Goal: Obtain resource: Obtain resource

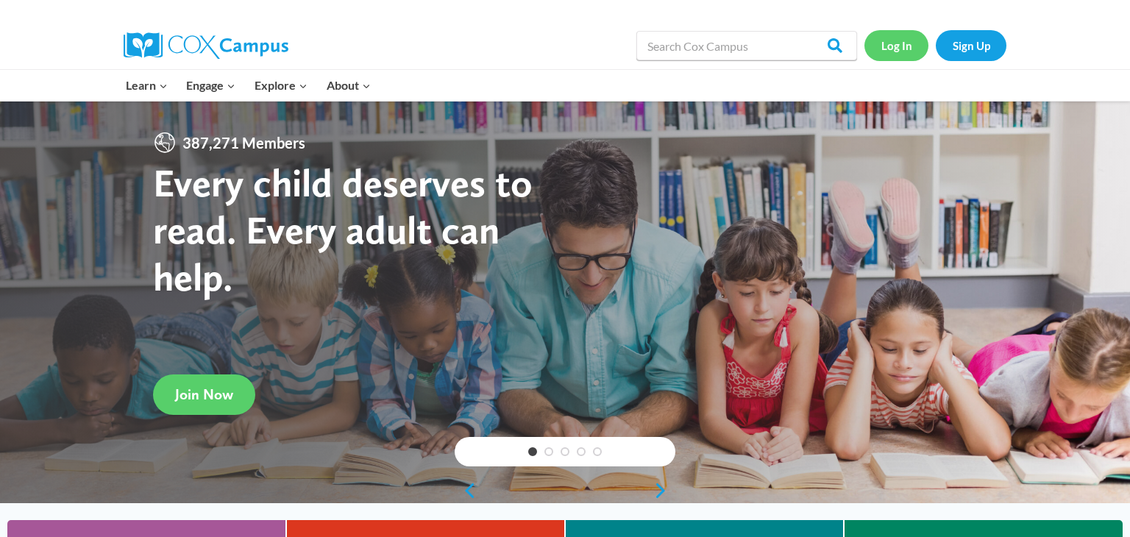
click at [894, 47] on link "Log In" at bounding box center [896, 45] width 64 height 30
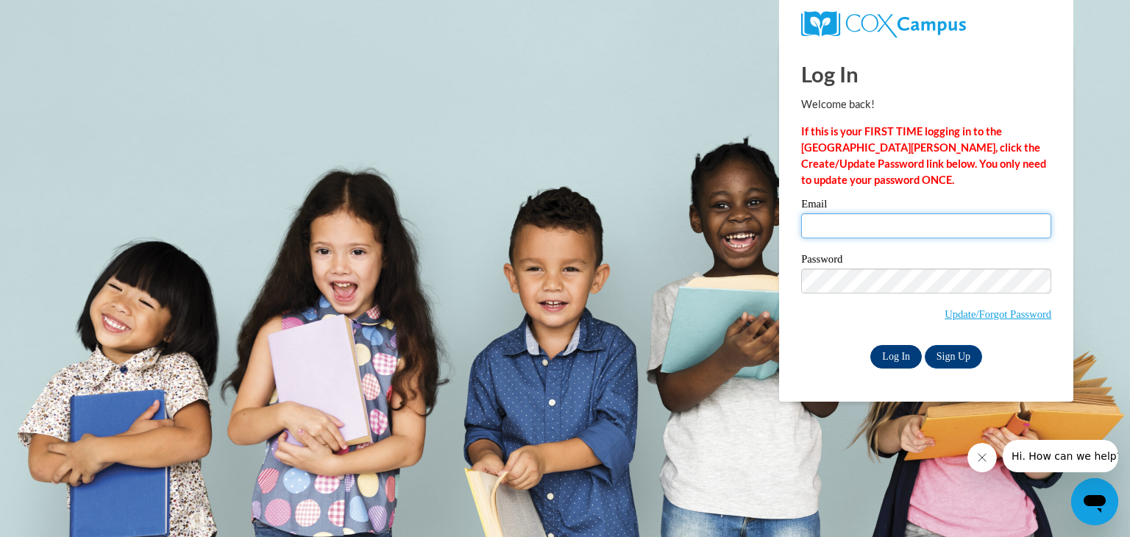
type input "[PERSON_NAME][EMAIL_ADDRESS][PERSON_NAME][DOMAIN_NAME]"
click at [897, 355] on input "Log In" at bounding box center [895, 357] width 51 height 24
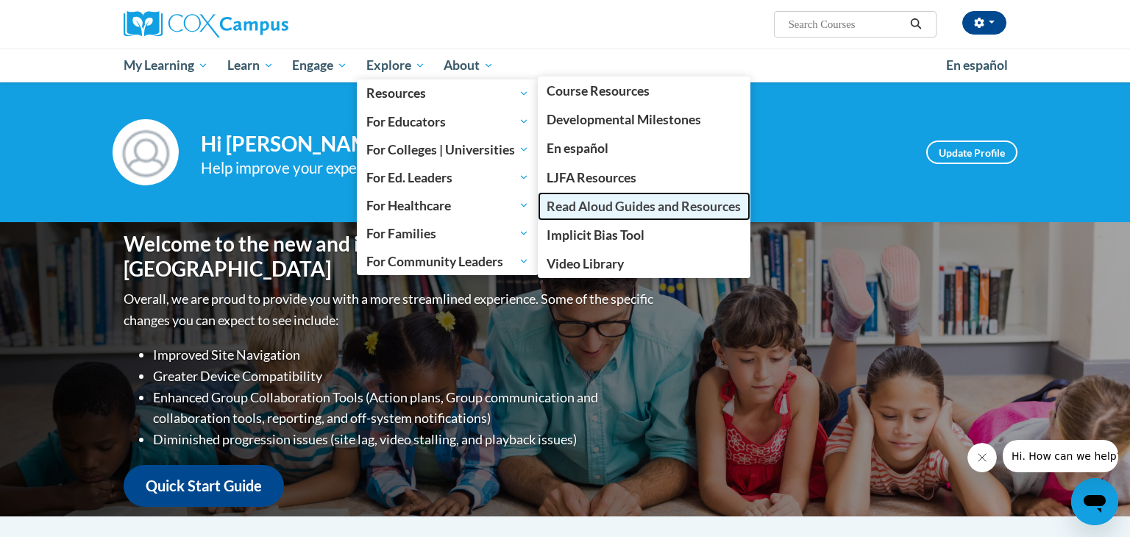
click at [644, 207] on span "Read Aloud Guides and Resources" at bounding box center [643, 206] width 194 height 15
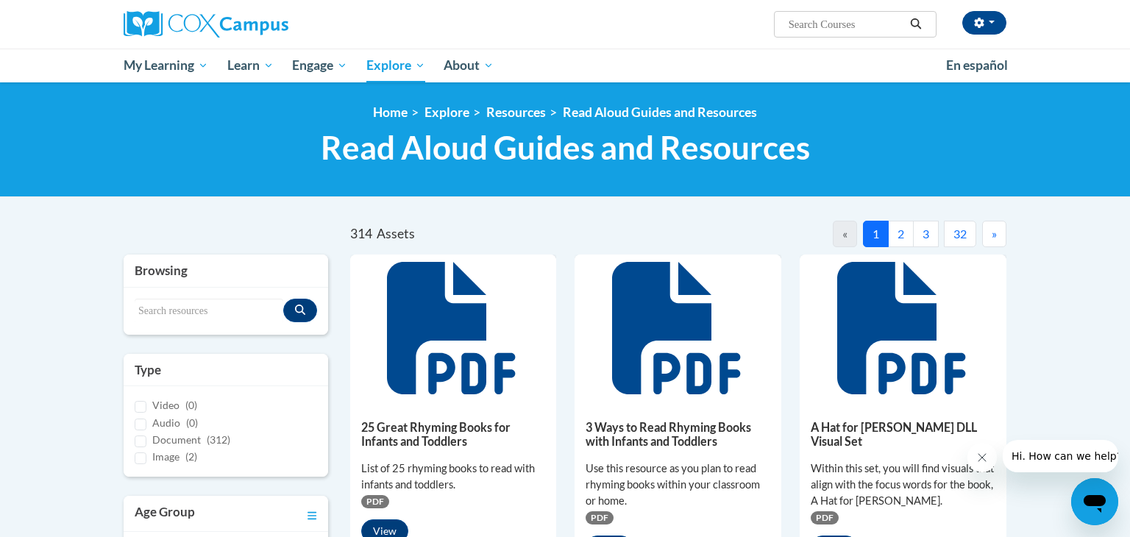
click at [210, 294] on div "Search resources" at bounding box center [226, 311] width 204 height 47
click at [210, 304] on input "Search resources" at bounding box center [209, 311] width 149 height 25
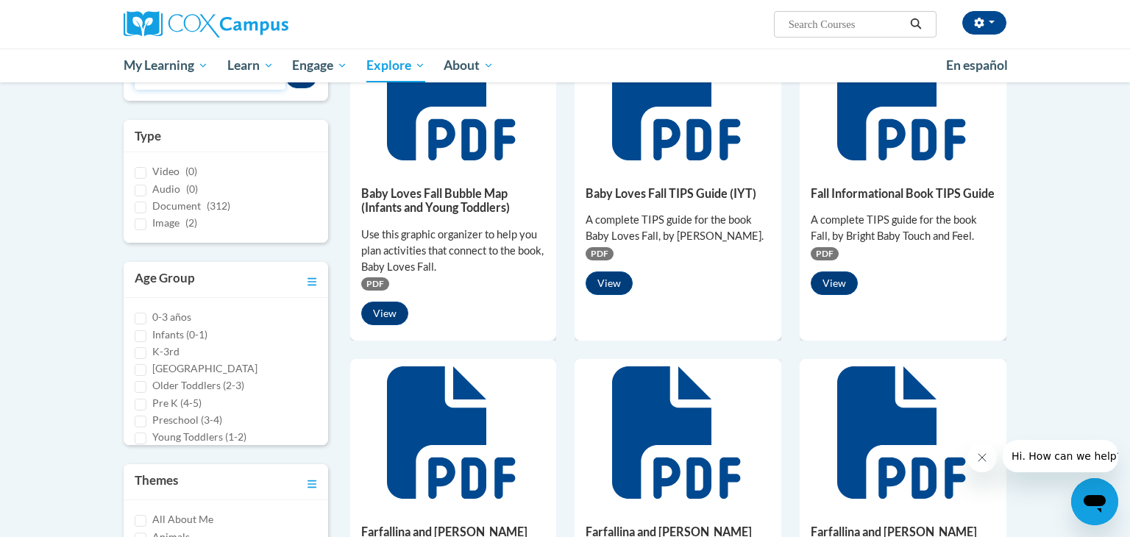
scroll to position [220, 0]
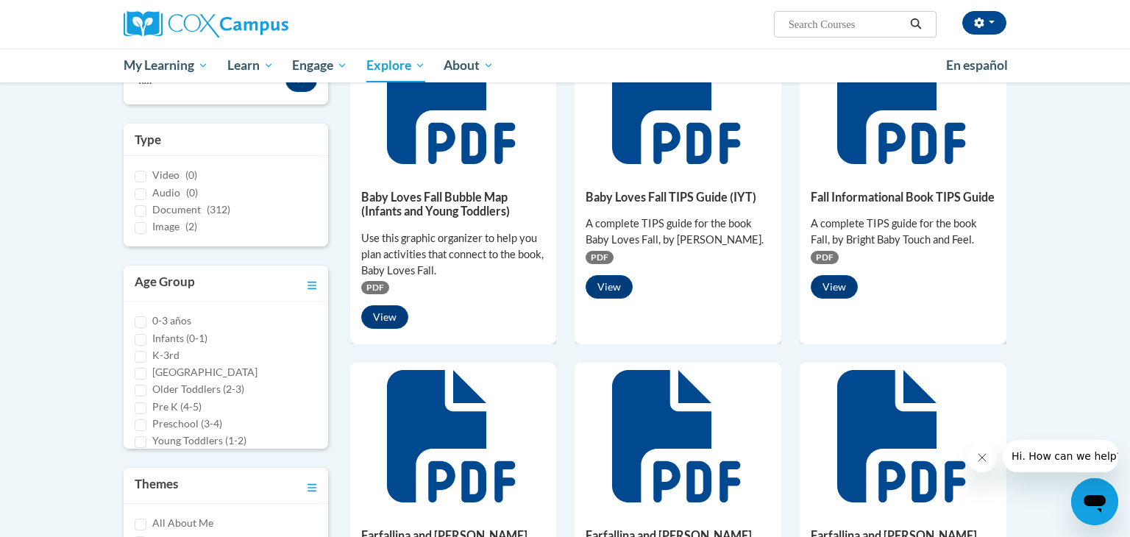
click at [907, 198] on h5 "Fall Informational Book TIPS Guide" at bounding box center [903, 197] width 185 height 14
click at [839, 299] on button "View" at bounding box center [834, 287] width 47 height 24
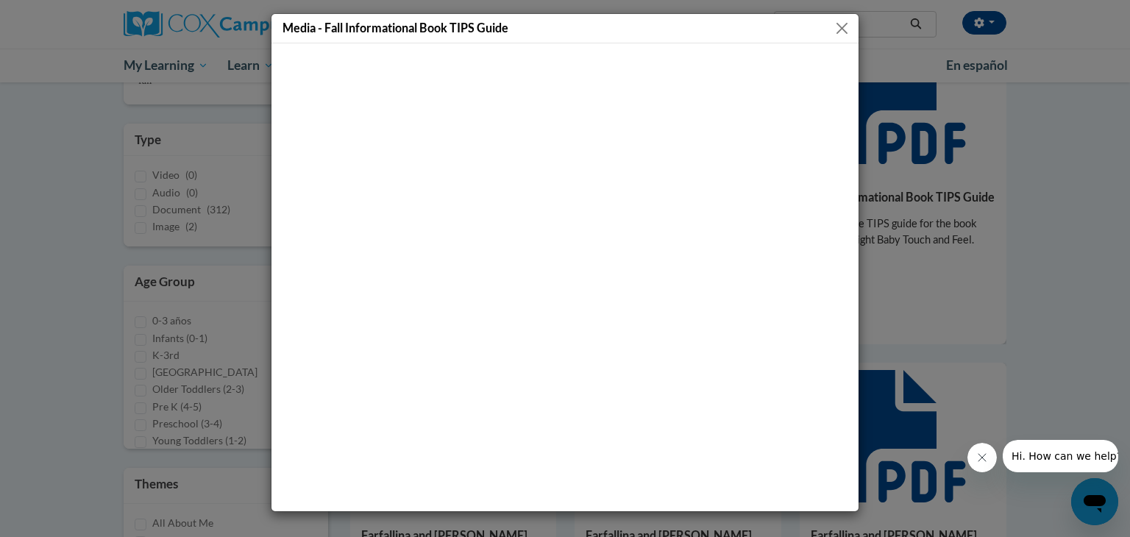
click at [1086, 279] on div "Media - Fall Informational Book TIPS Guide" at bounding box center [565, 268] width 1130 height 537
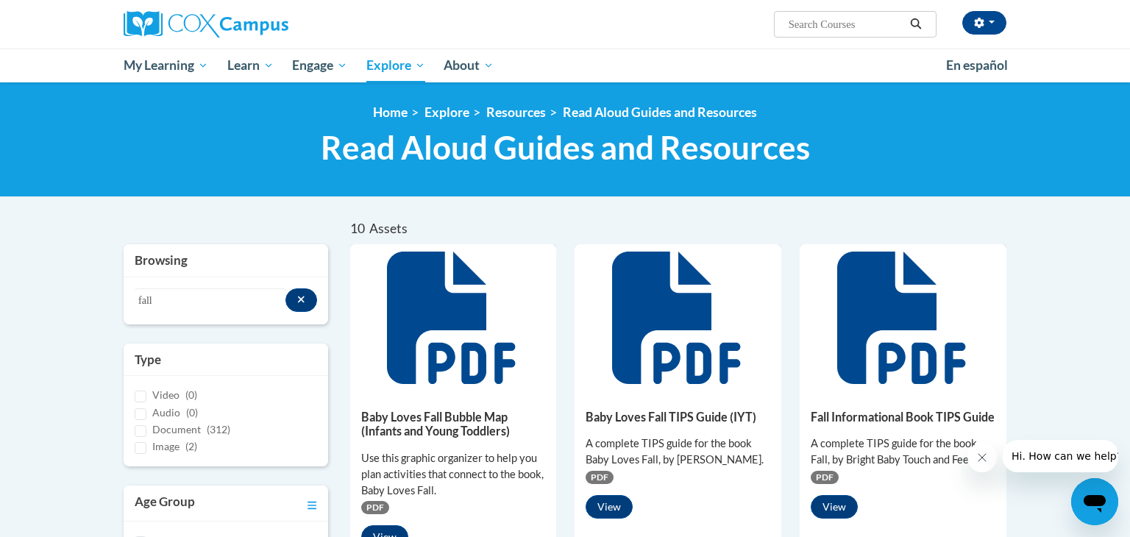
scroll to position [2, 0]
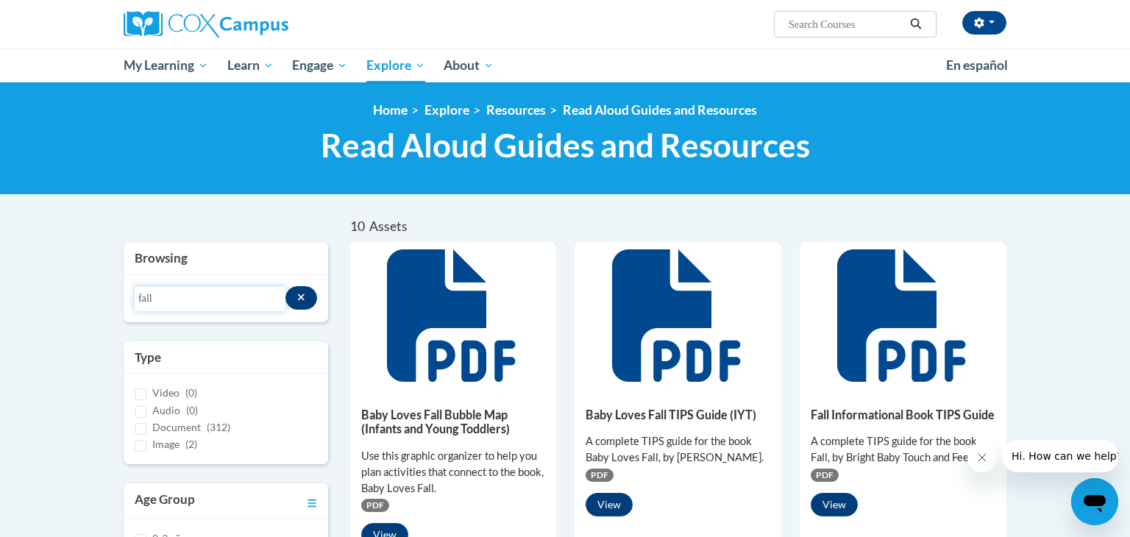
click at [232, 291] on input "fall" at bounding box center [210, 298] width 151 height 25
type input "f"
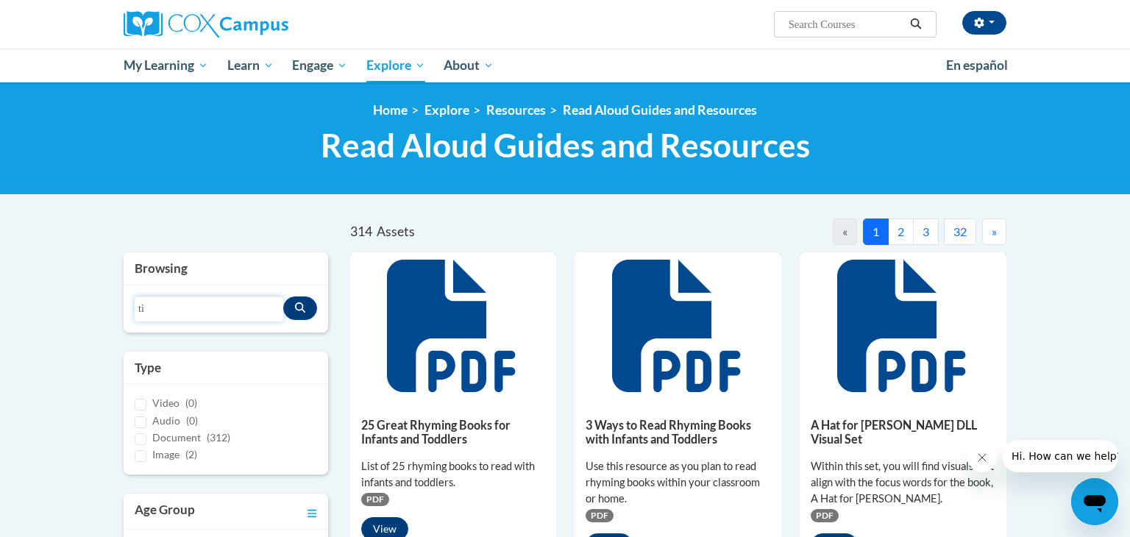
type input "t"
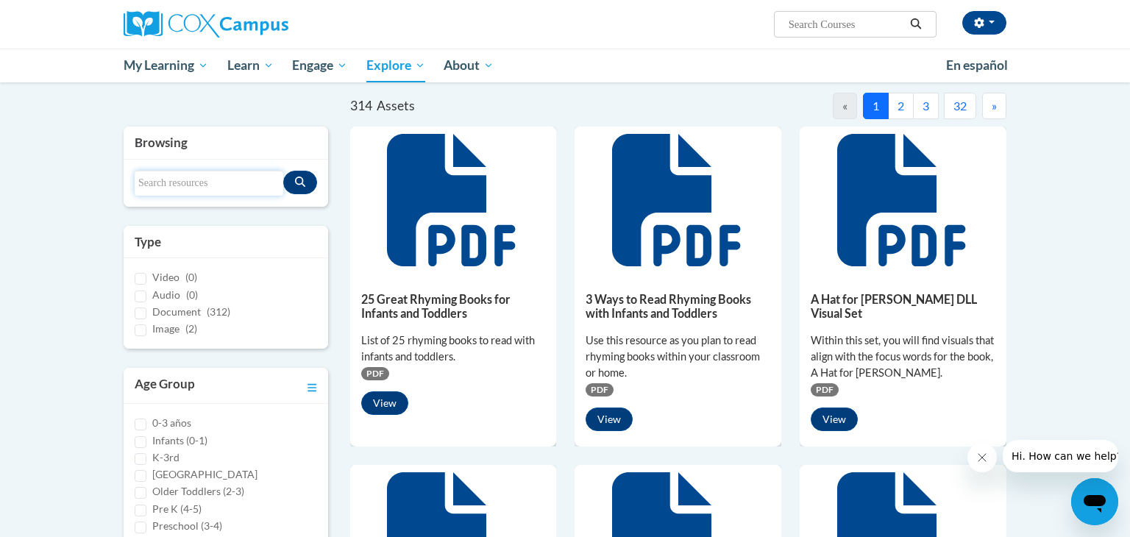
scroll to position [129, 0]
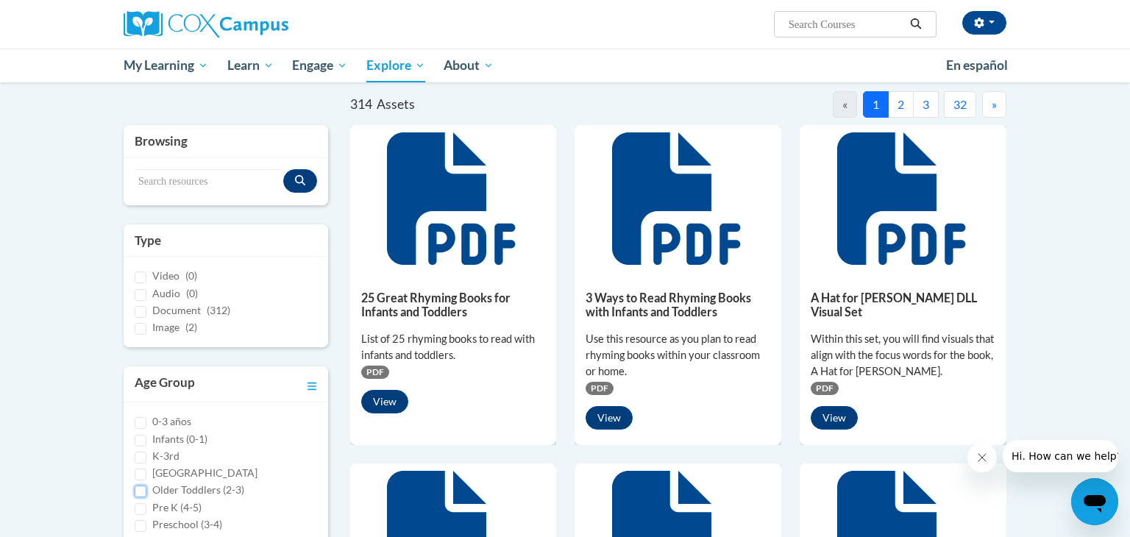
click at [139, 491] on input "Older Toddlers (2-3)" at bounding box center [141, 491] width 12 height 12
checkbox input "true"
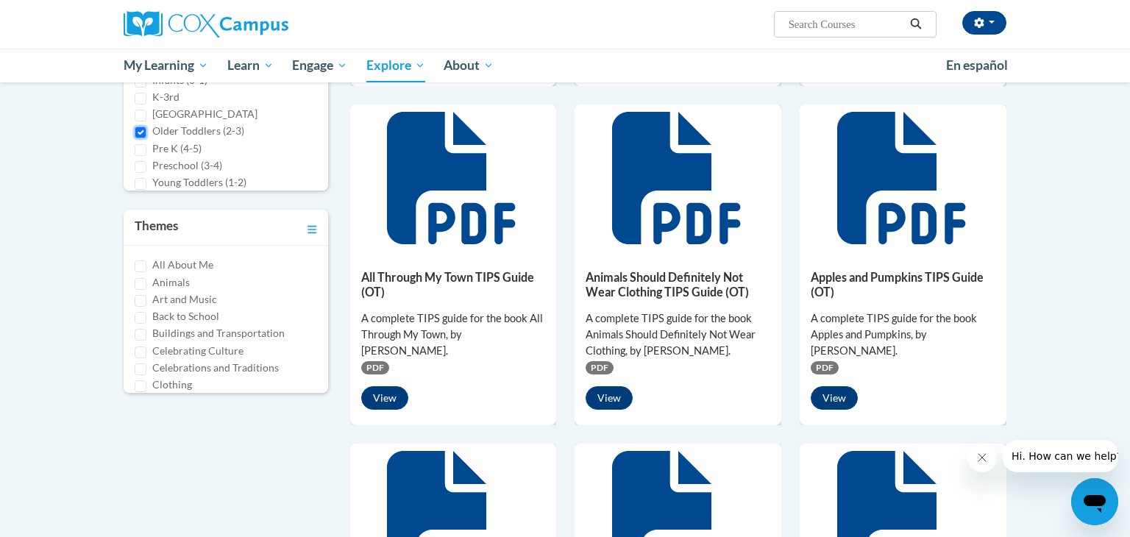
scroll to position [486, 0]
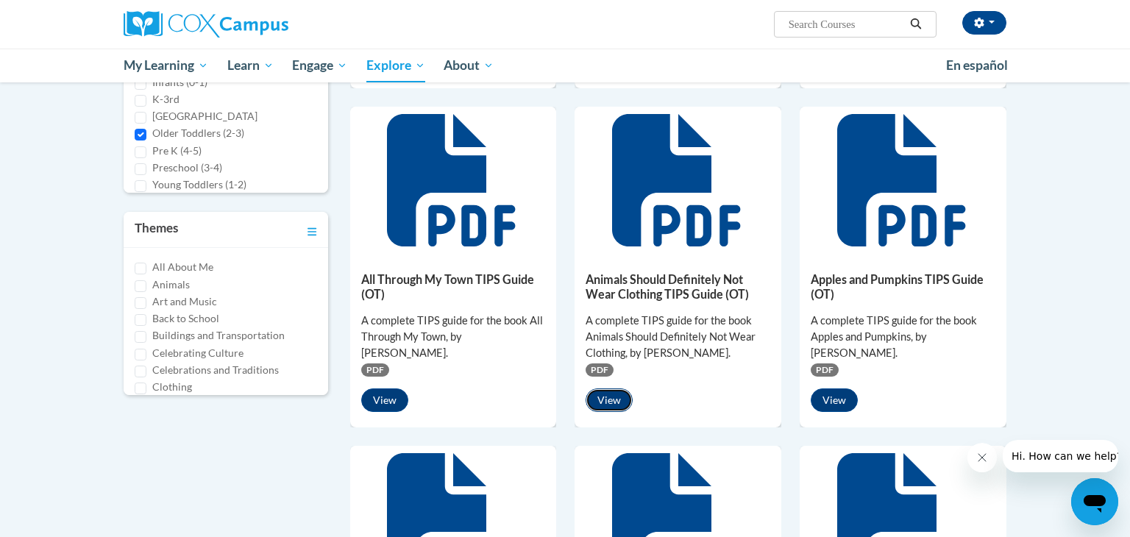
click at [602, 397] on button "View" at bounding box center [608, 400] width 47 height 24
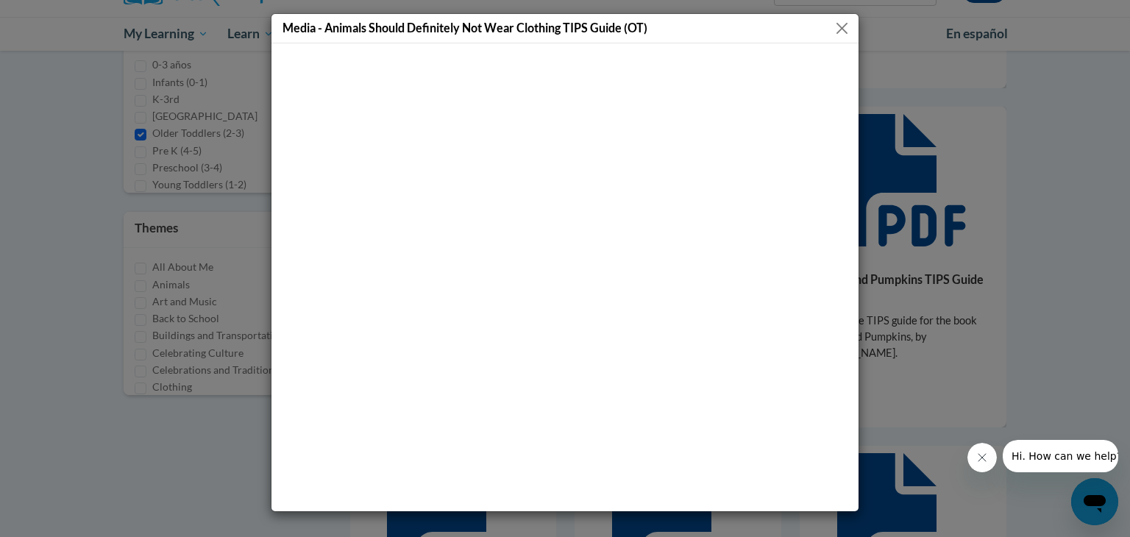
click at [839, 29] on button "Close" at bounding box center [842, 28] width 18 height 18
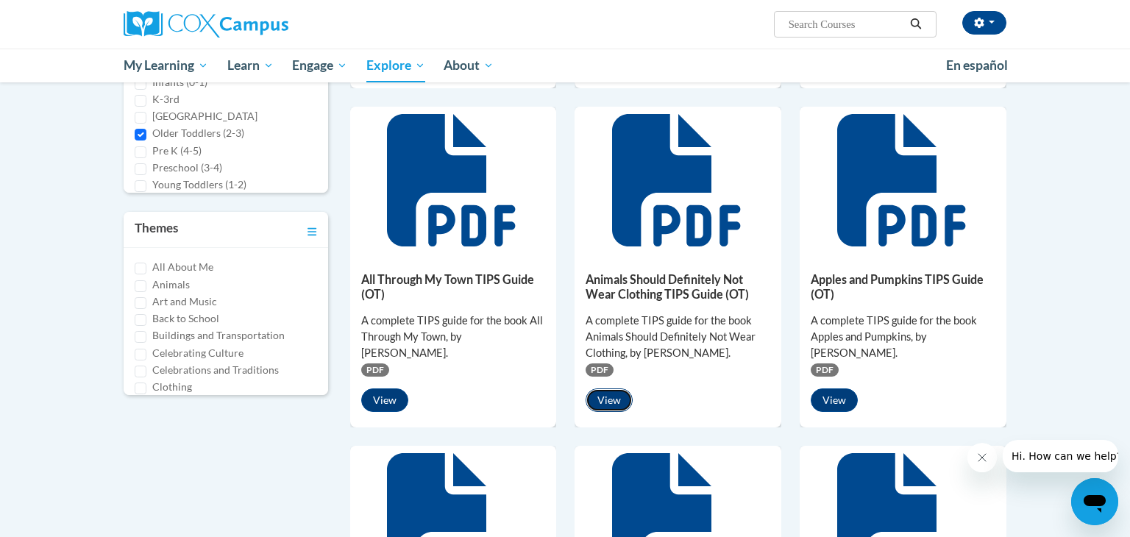
click at [608, 399] on button "View" at bounding box center [608, 400] width 47 height 24
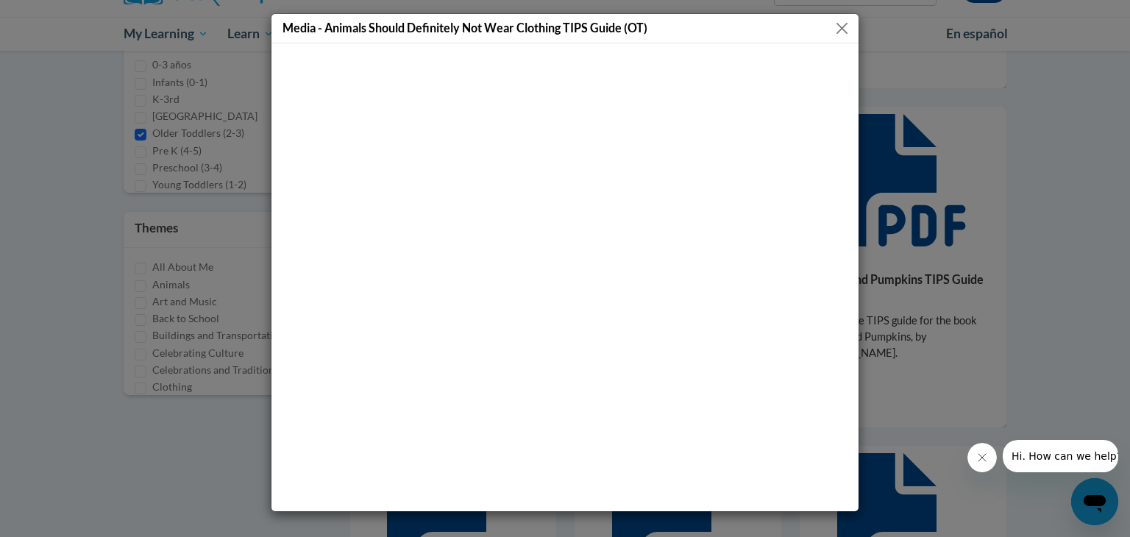
click at [844, 24] on button "Close" at bounding box center [842, 28] width 18 height 18
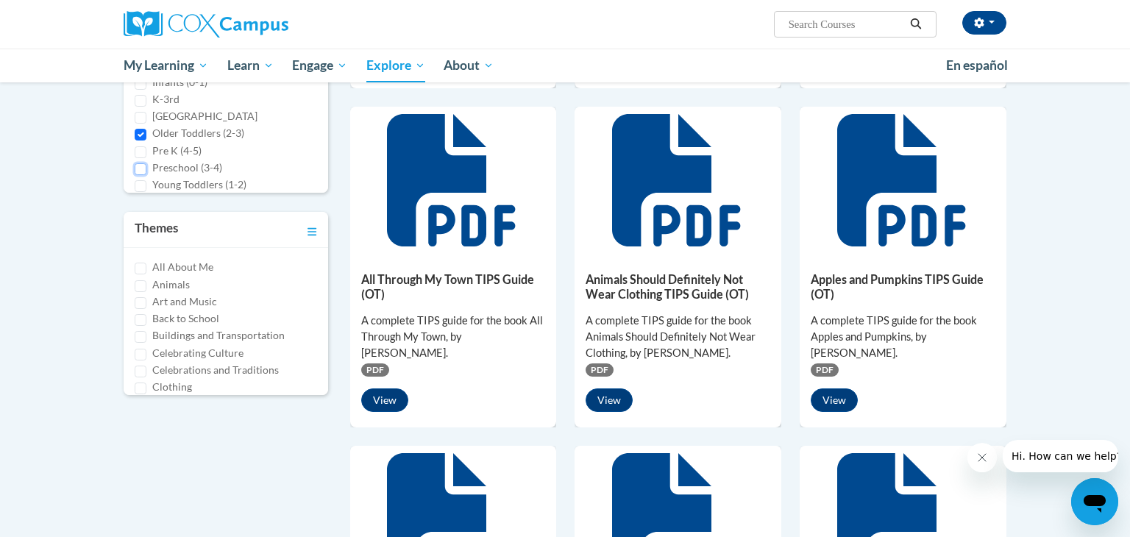
click at [141, 168] on input "Preschool (3-4)" at bounding box center [141, 169] width 12 height 12
checkbox input "true"
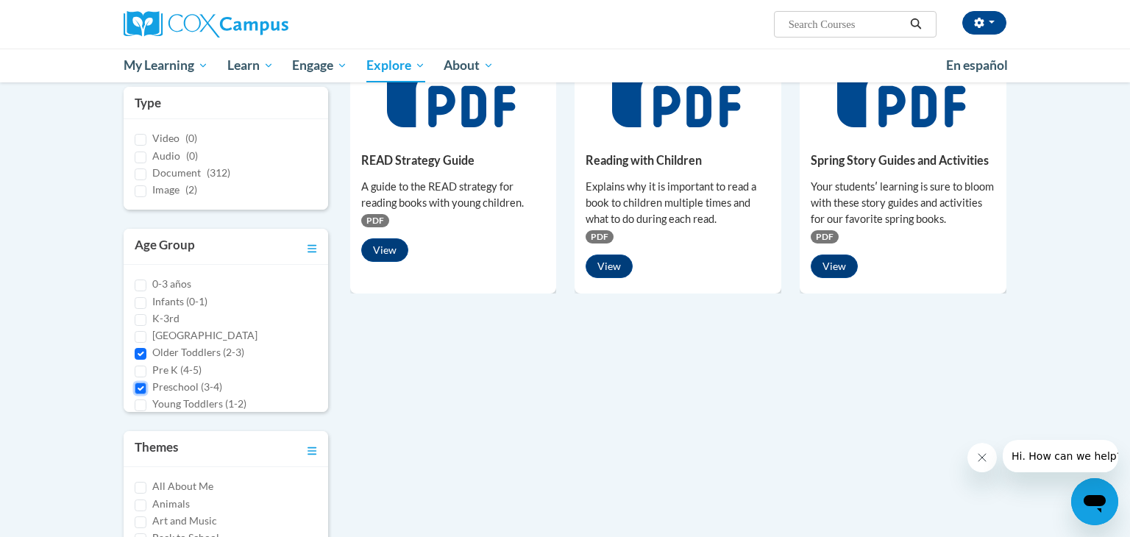
scroll to position [260, 0]
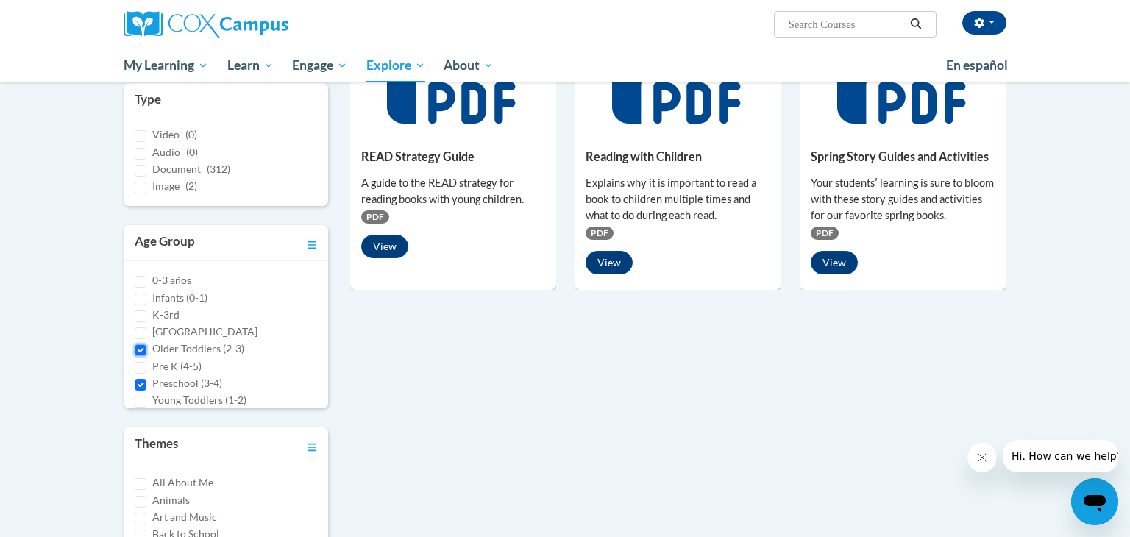
click at [140, 351] on input "Older Toddlers (2-3)" at bounding box center [141, 350] width 12 height 12
checkbox input "false"
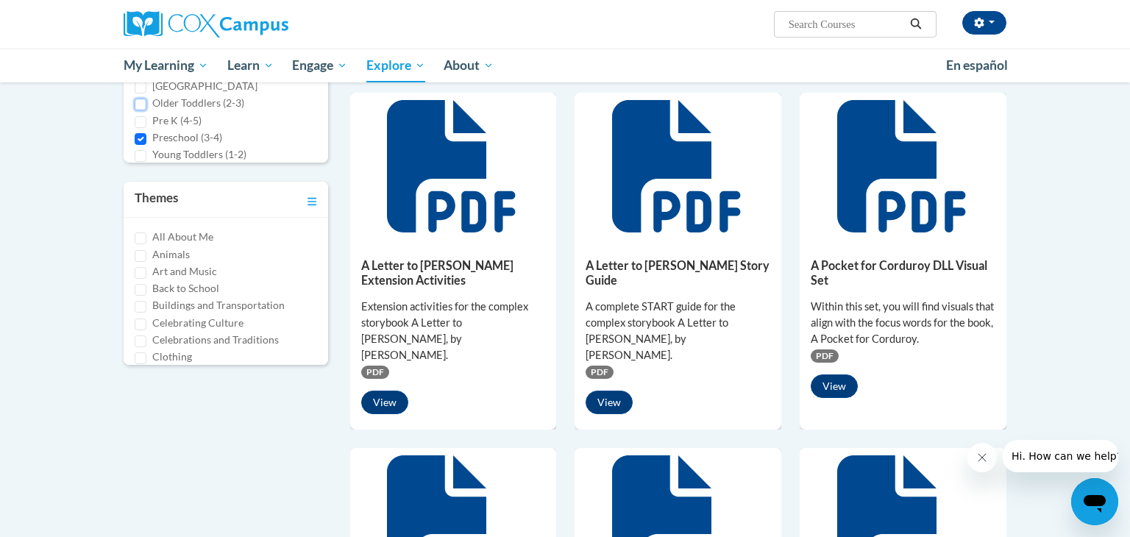
scroll to position [527, 0]
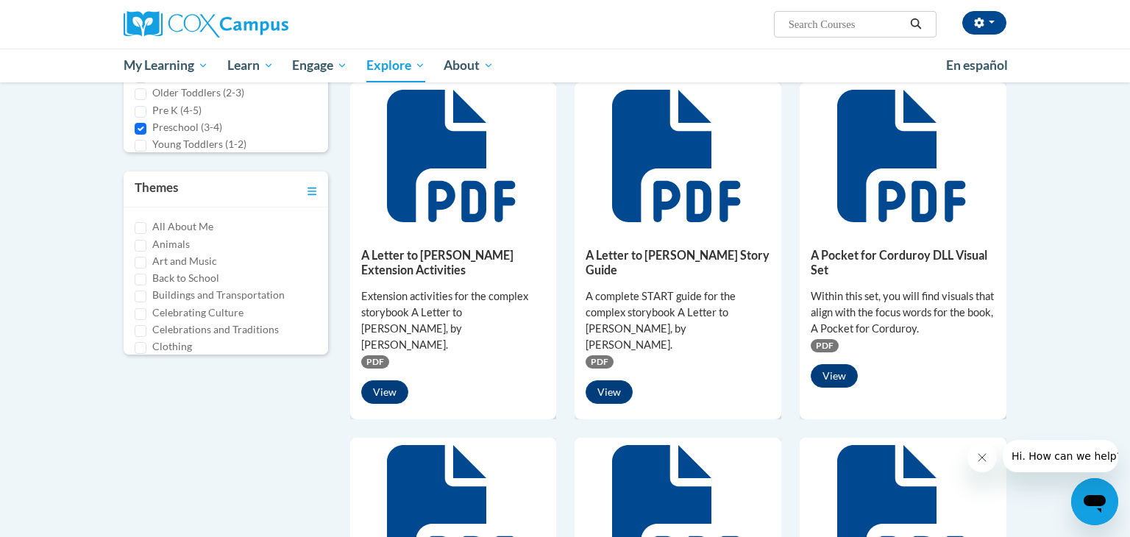
click at [292, 237] on div "Animals" at bounding box center [226, 244] width 182 height 16
click at [308, 191] on icon "Toggle collapse" at bounding box center [312, 191] width 10 height 11
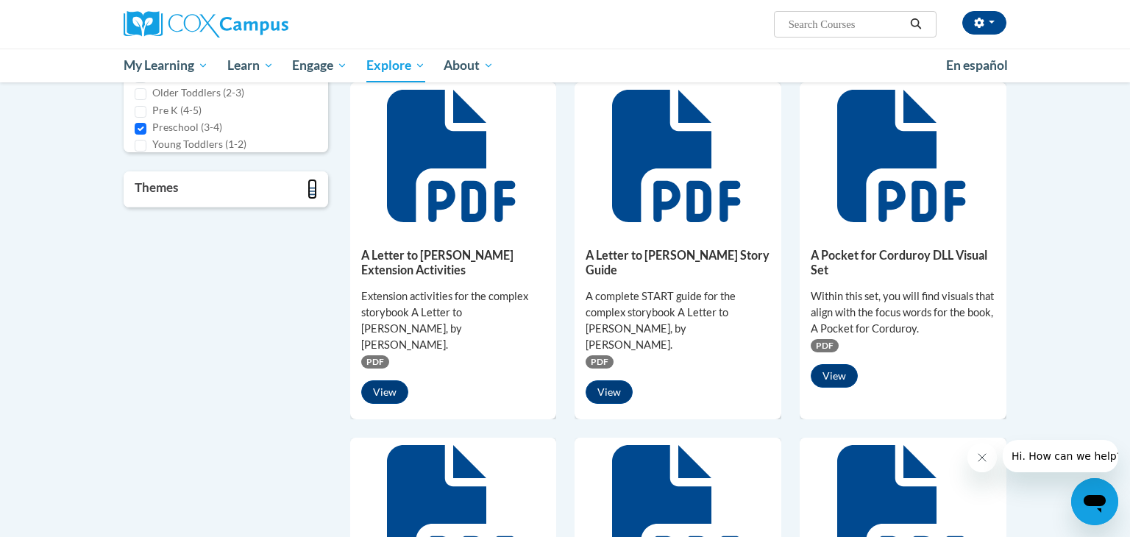
click at [308, 191] on icon "Toggle collapse" at bounding box center [312, 191] width 10 height 11
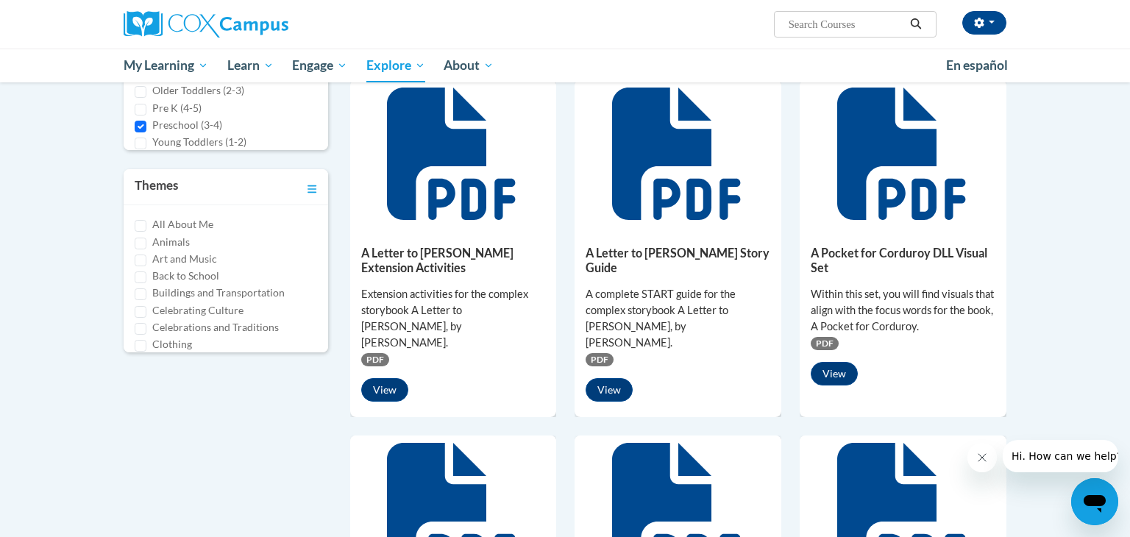
click at [243, 324] on label "Celebrations and Traditions" at bounding box center [215, 327] width 127 height 16
click at [146, 324] on input "Celebrations and Traditions" at bounding box center [141, 329] width 12 height 12
checkbox input "true"
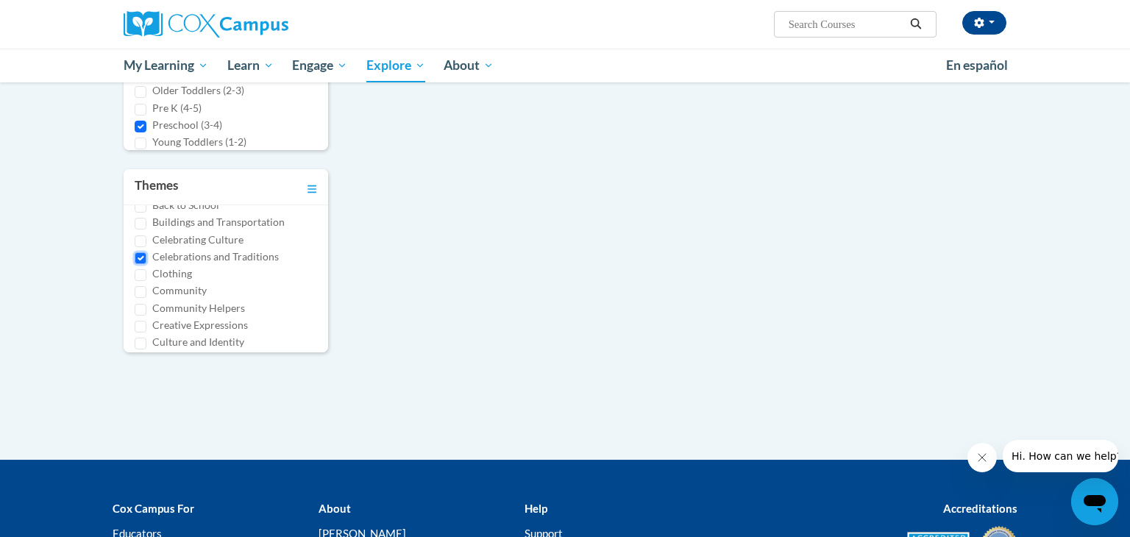
scroll to position [86, 0]
click at [154, 256] on label "Clothing" at bounding box center [172, 258] width 40 height 16
click at [146, 256] on input "Clothing" at bounding box center [141, 260] width 12 height 12
click at [140, 263] on input "Clothing" at bounding box center [141, 260] width 12 height 12
checkbox input "false"
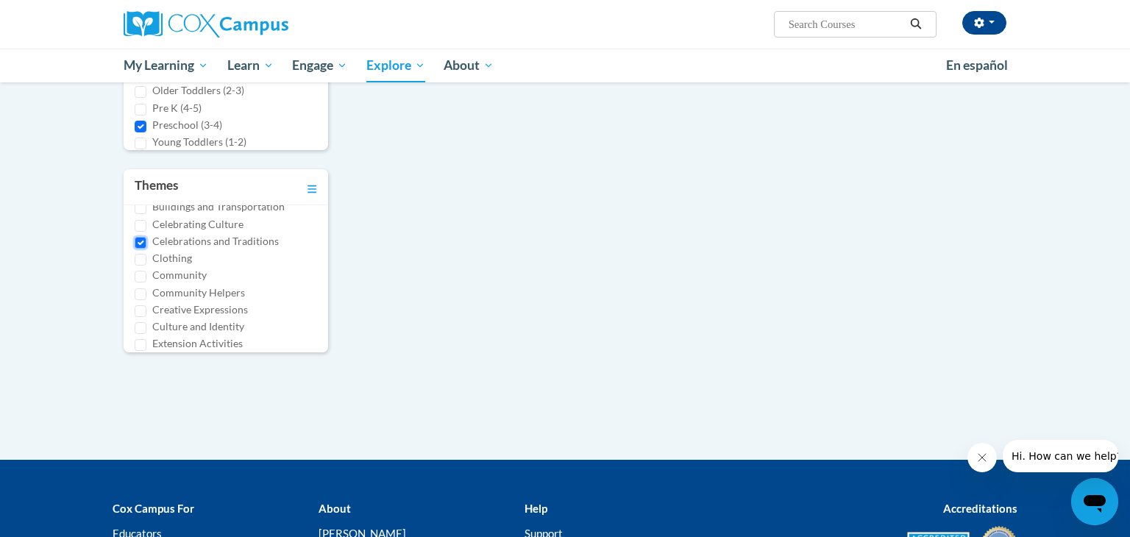
click at [140, 246] on input "Celebrations and Traditions" at bounding box center [141, 243] width 12 height 12
checkbox input "false"
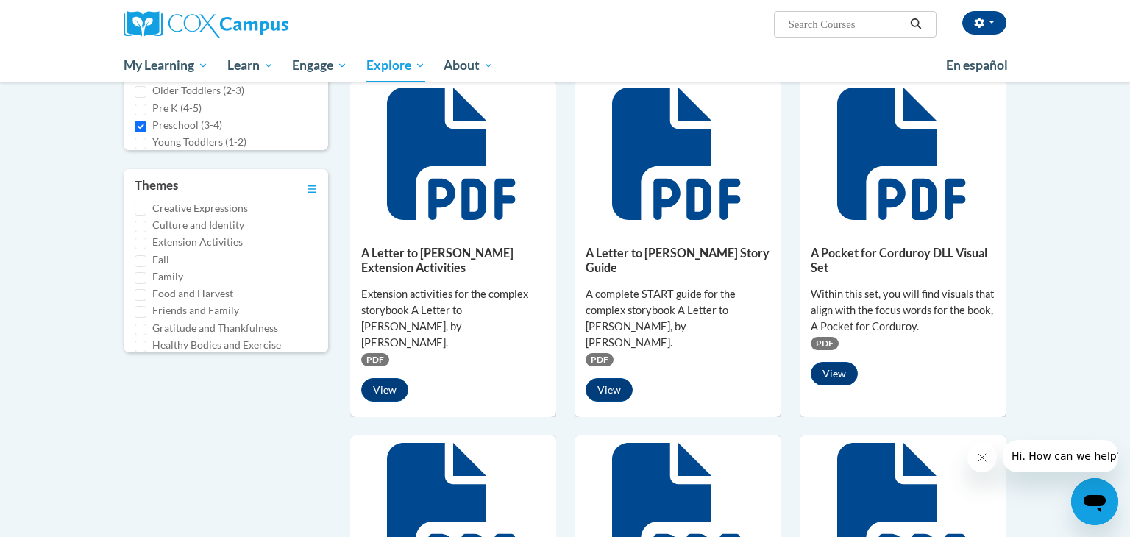
scroll to position [189, 0]
click at [143, 258] on input "Fall" at bounding box center [141, 260] width 12 height 12
checkbox input "true"
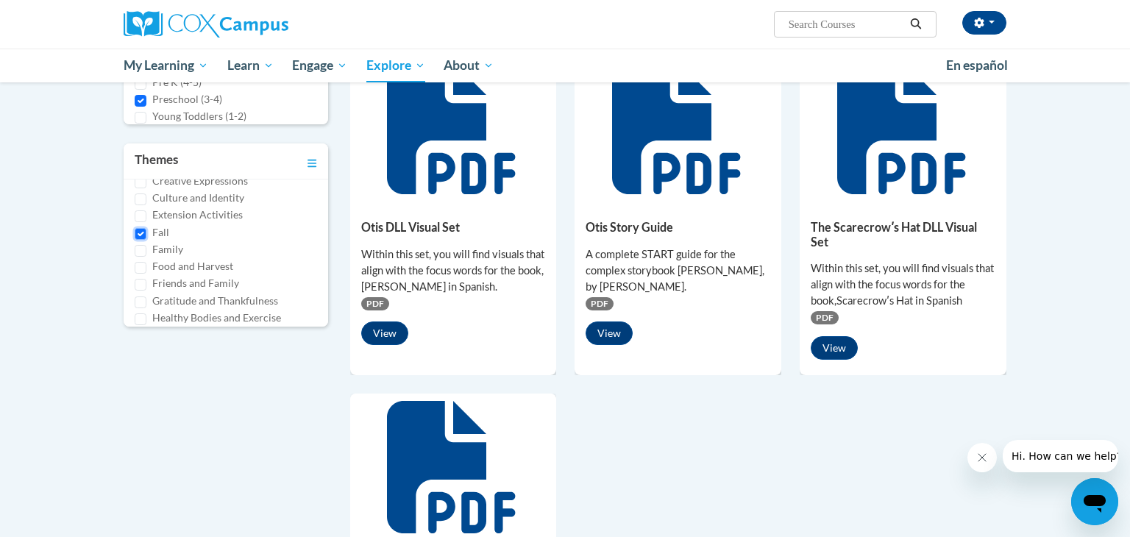
scroll to position [541, 0]
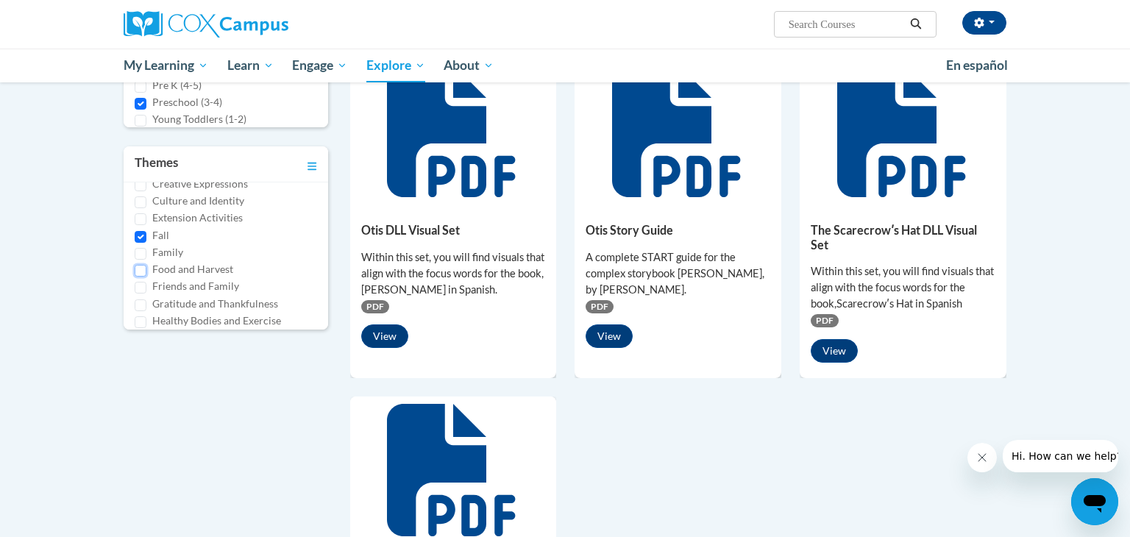
click at [143, 270] on input "Food and Harvest" at bounding box center [141, 271] width 12 height 12
checkbox input "true"
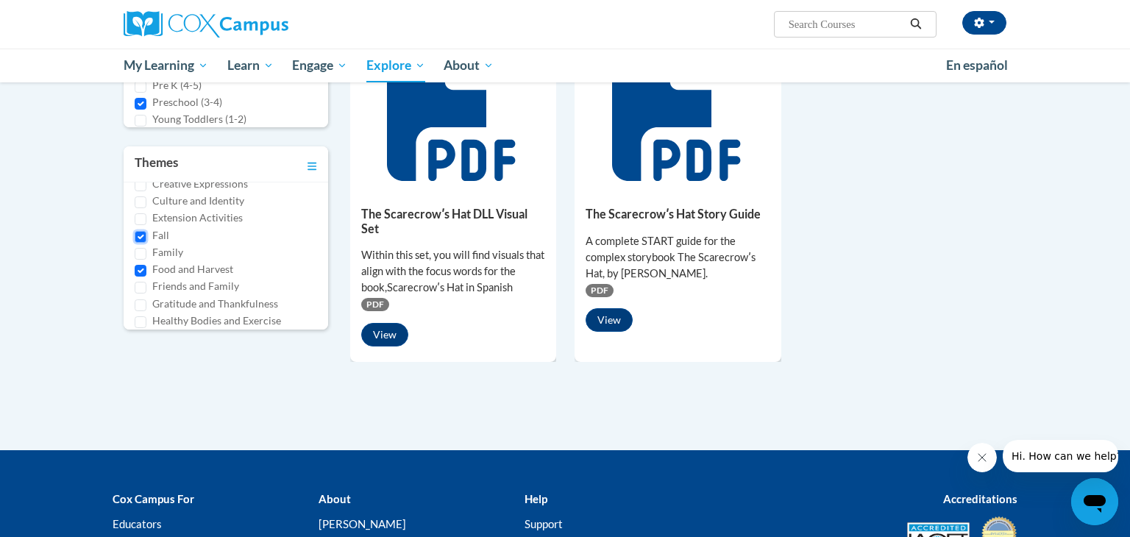
click at [141, 233] on input "Fall" at bounding box center [141, 237] width 12 height 12
checkbox input "false"
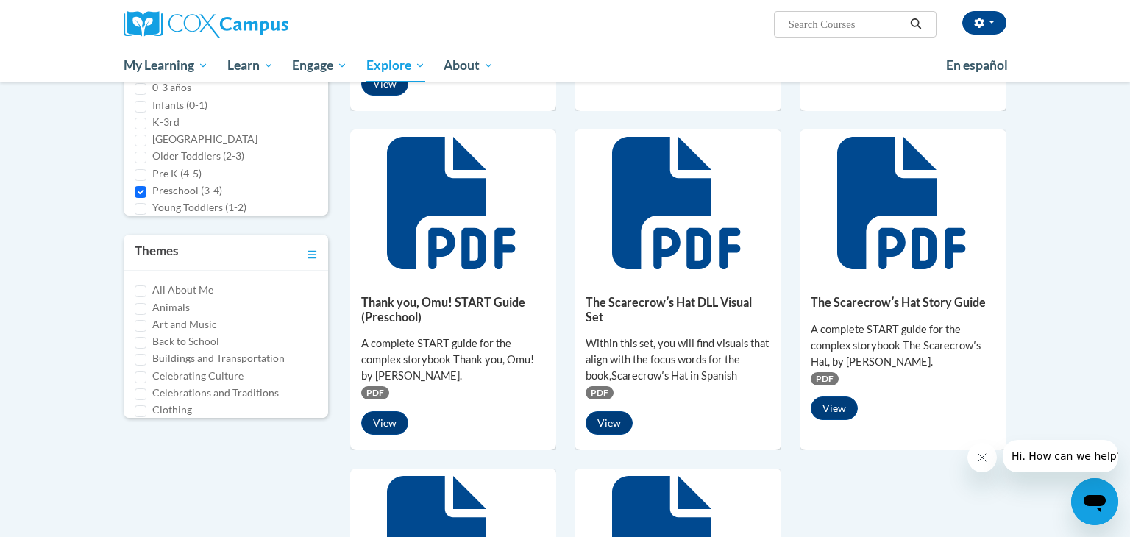
scroll to position [456, 0]
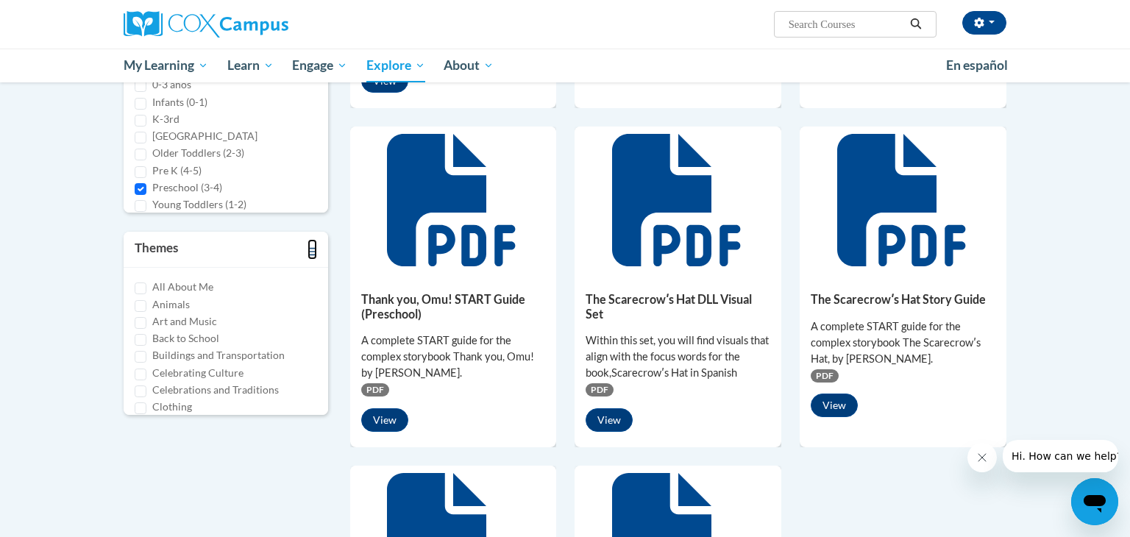
click at [310, 250] on icon "Toggle collapse" at bounding box center [312, 251] width 10 height 8
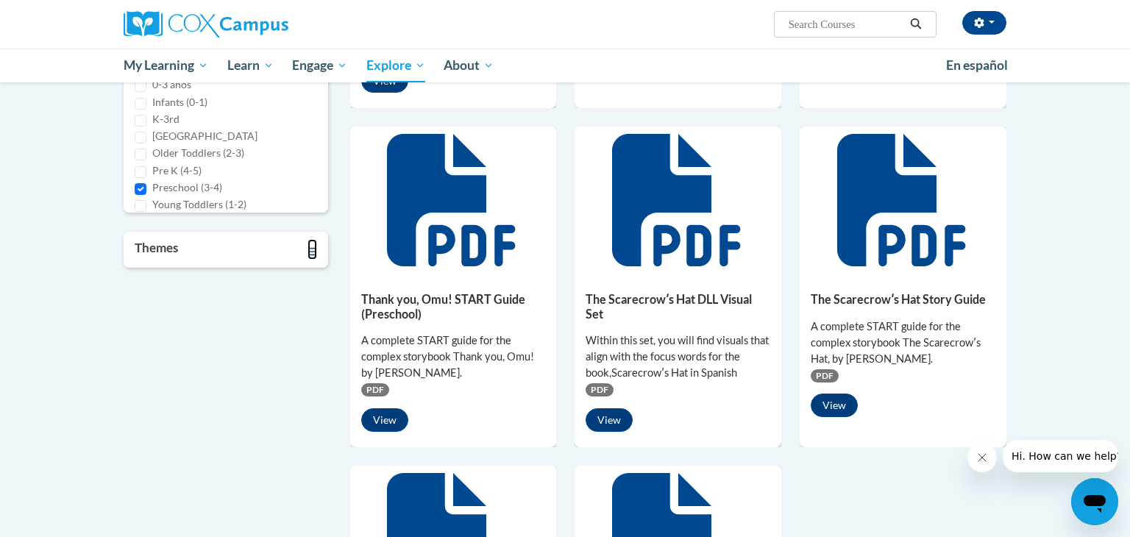
click at [310, 250] on icon "Toggle collapse" at bounding box center [312, 251] width 10 height 8
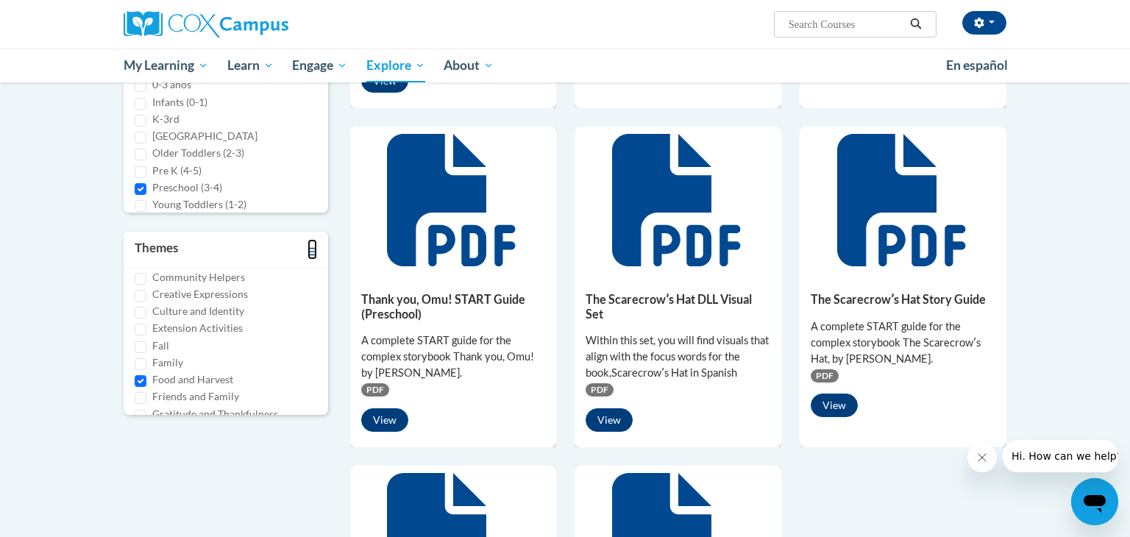
scroll to position [165, 0]
click at [139, 379] on input "Food and Harvest" at bounding box center [141, 380] width 12 height 12
checkbox input "false"
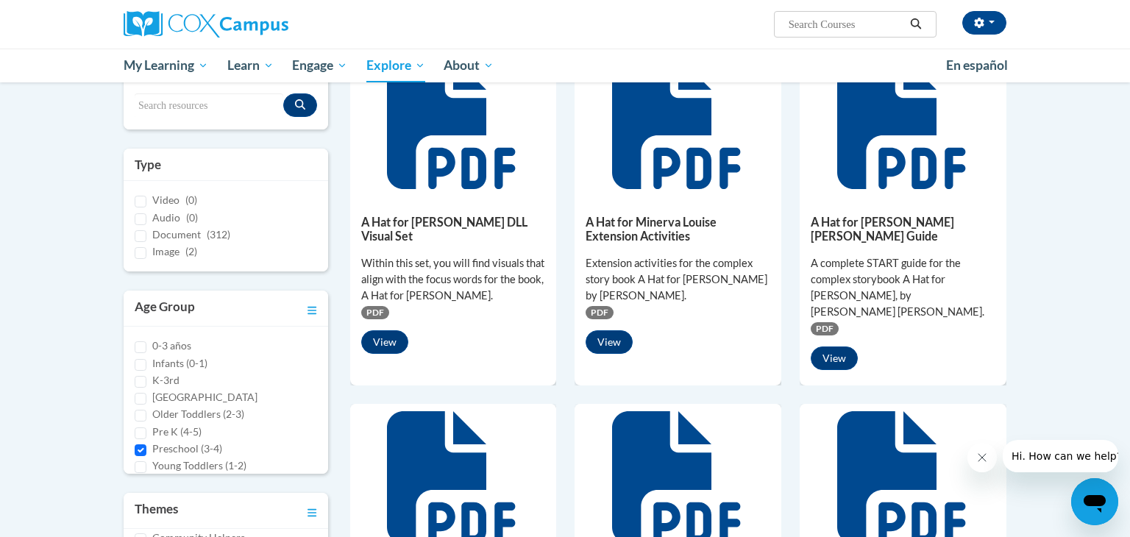
scroll to position [0, 0]
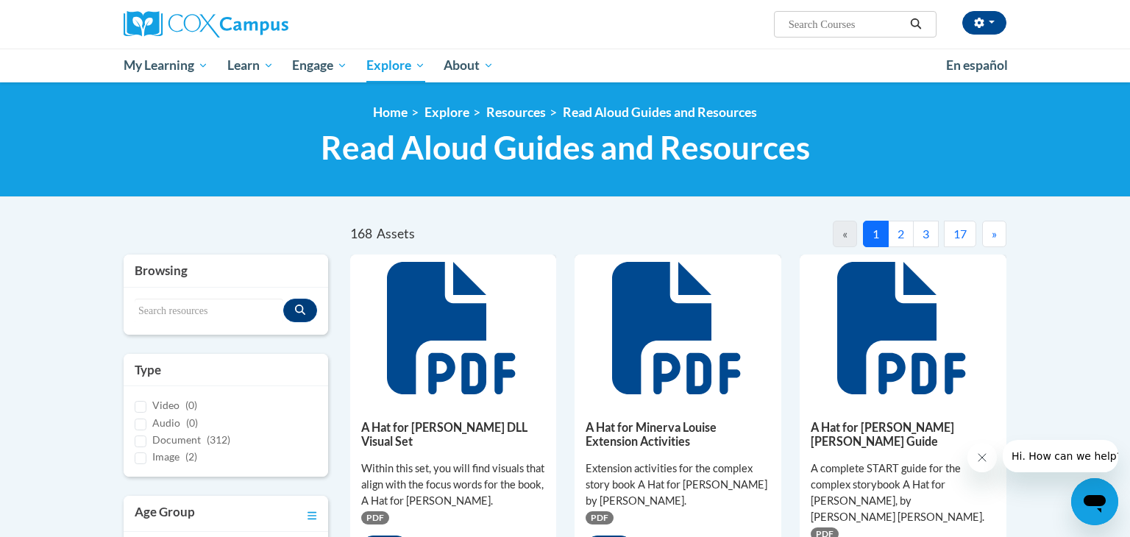
click at [897, 235] on button "2" at bounding box center [901, 234] width 26 height 26
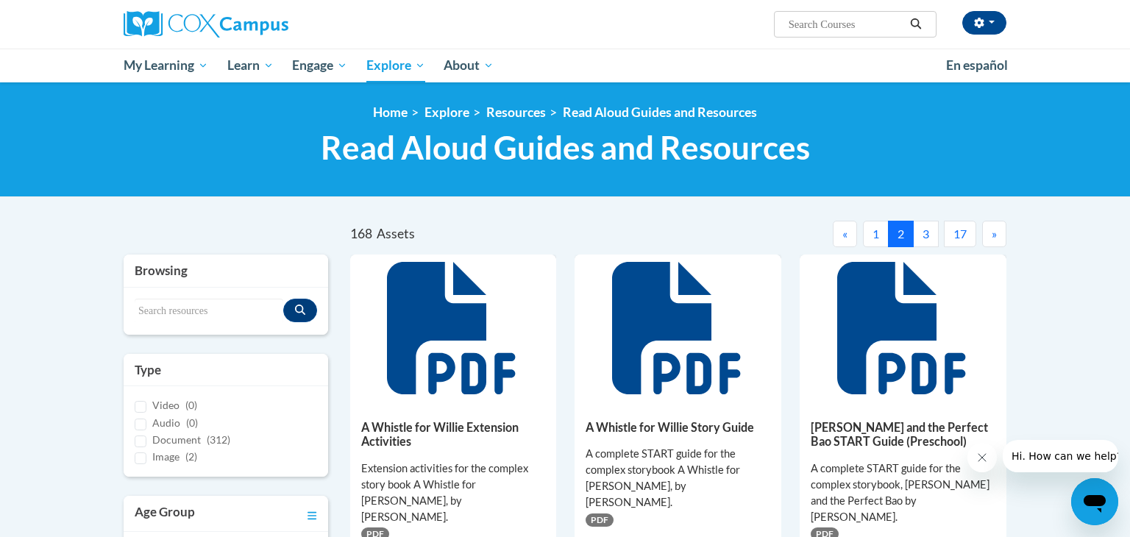
scroll to position [3, 0]
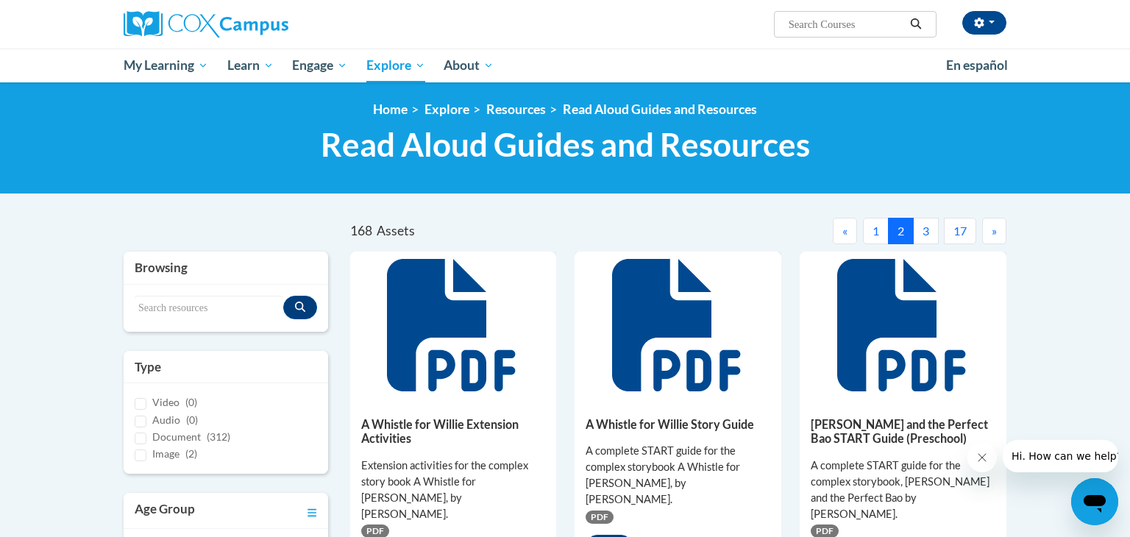
click at [994, 229] on span "»" at bounding box center [993, 231] width 5 height 14
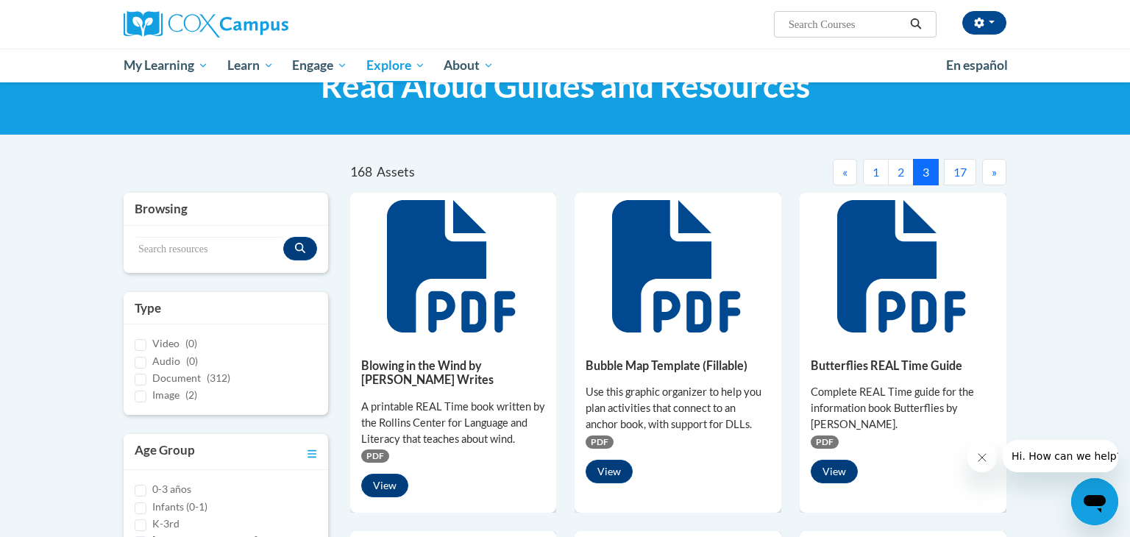
scroll to position [0, 0]
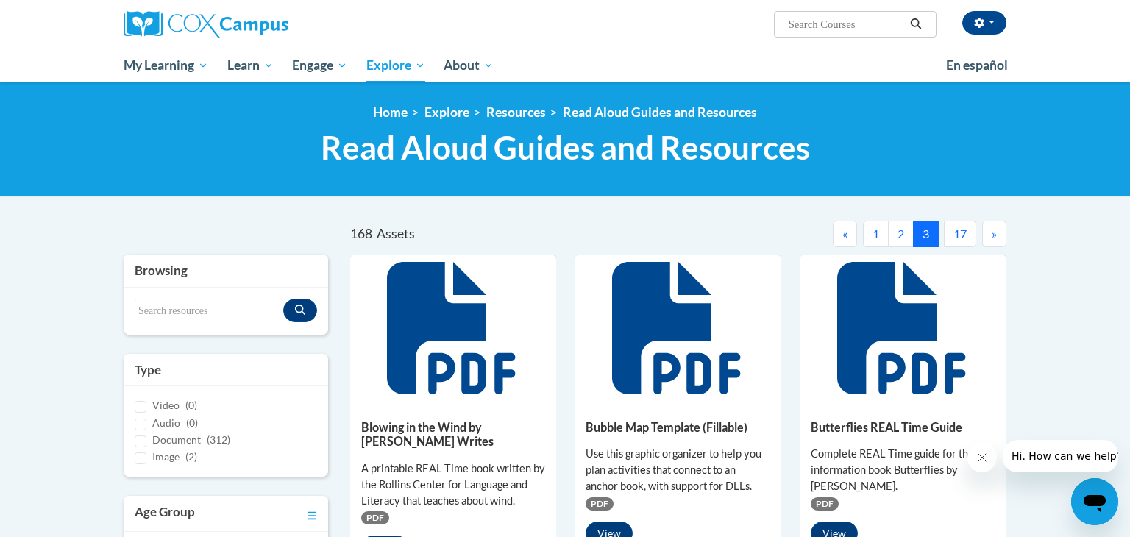
click at [993, 235] on span "»" at bounding box center [993, 234] width 5 height 14
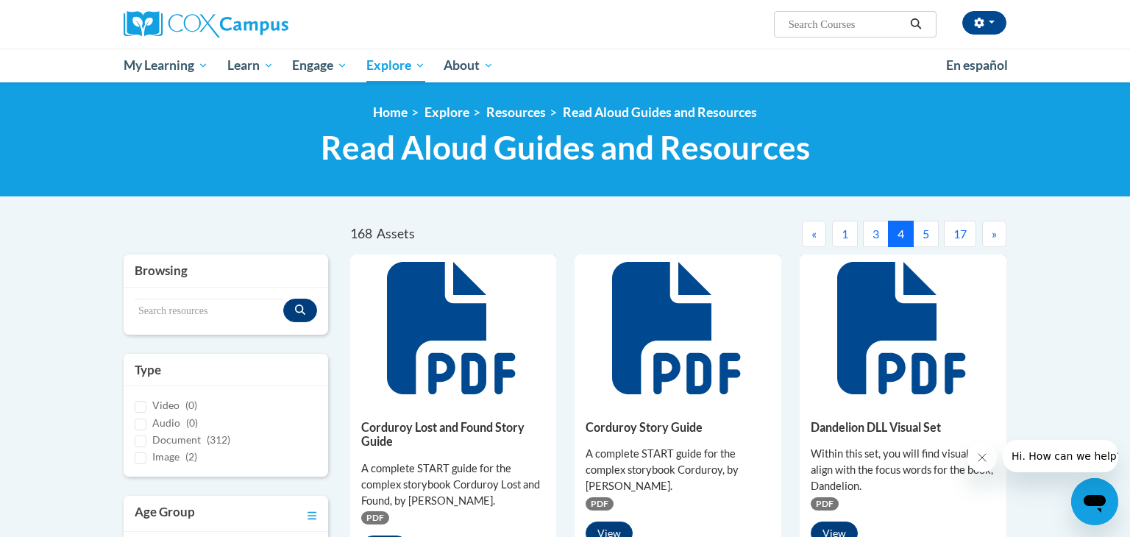
click at [994, 235] on span "»" at bounding box center [993, 234] width 5 height 14
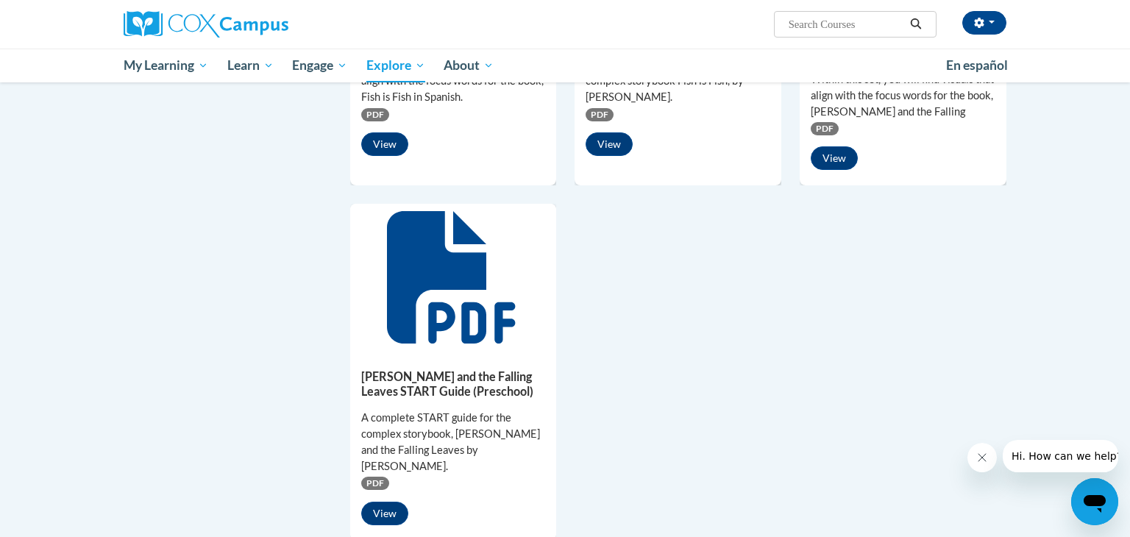
scroll to position [1083, 0]
click at [380, 501] on button "View" at bounding box center [384, 513] width 47 height 24
